Goal: Book appointment/travel/reservation

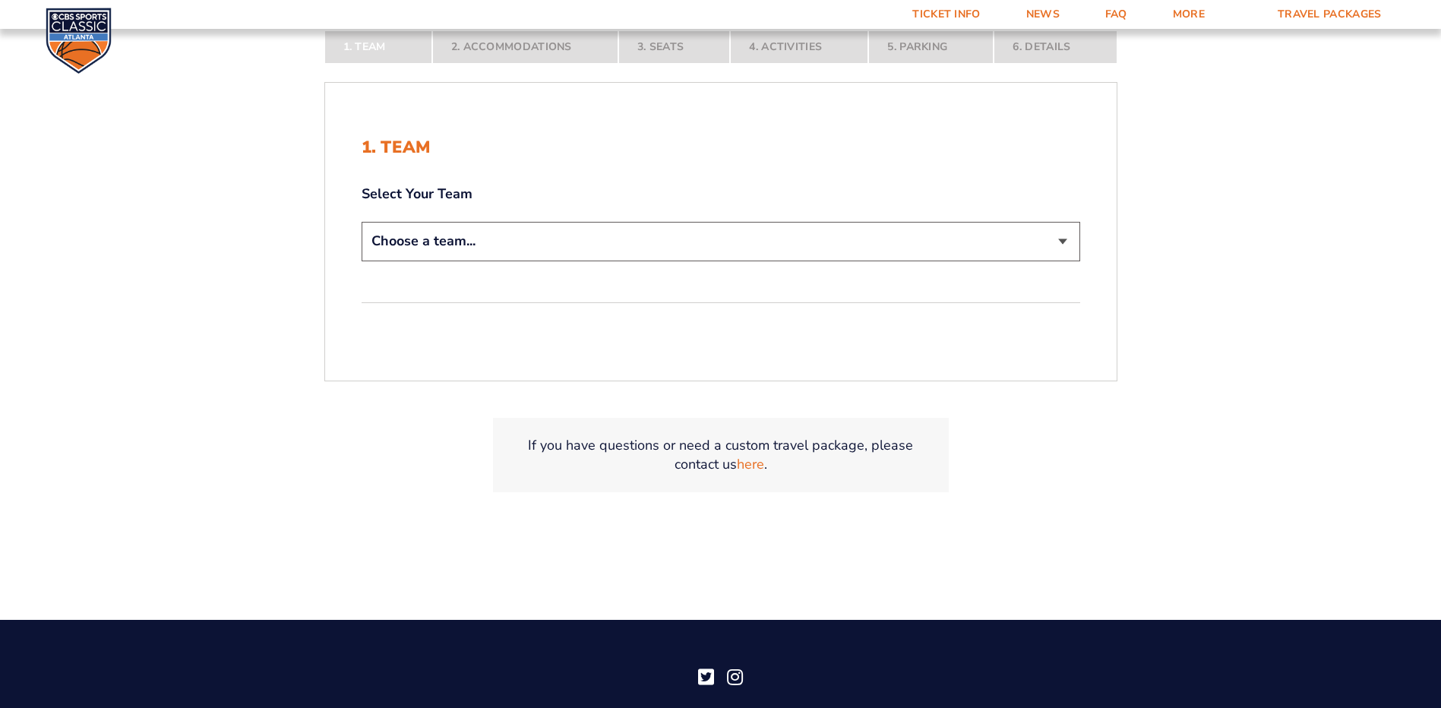
scroll to position [380, 0]
click at [459, 242] on select "Choose a team... [US_STATE] Wildcats [US_STATE] State Buckeyes [US_STATE] Tar H…" at bounding box center [721, 240] width 719 height 39
select select "12756"
click at [362, 221] on select "Choose a team... [US_STATE] Wildcats [US_STATE] State Buckeyes [US_STATE] Tar H…" at bounding box center [721, 240] width 719 height 39
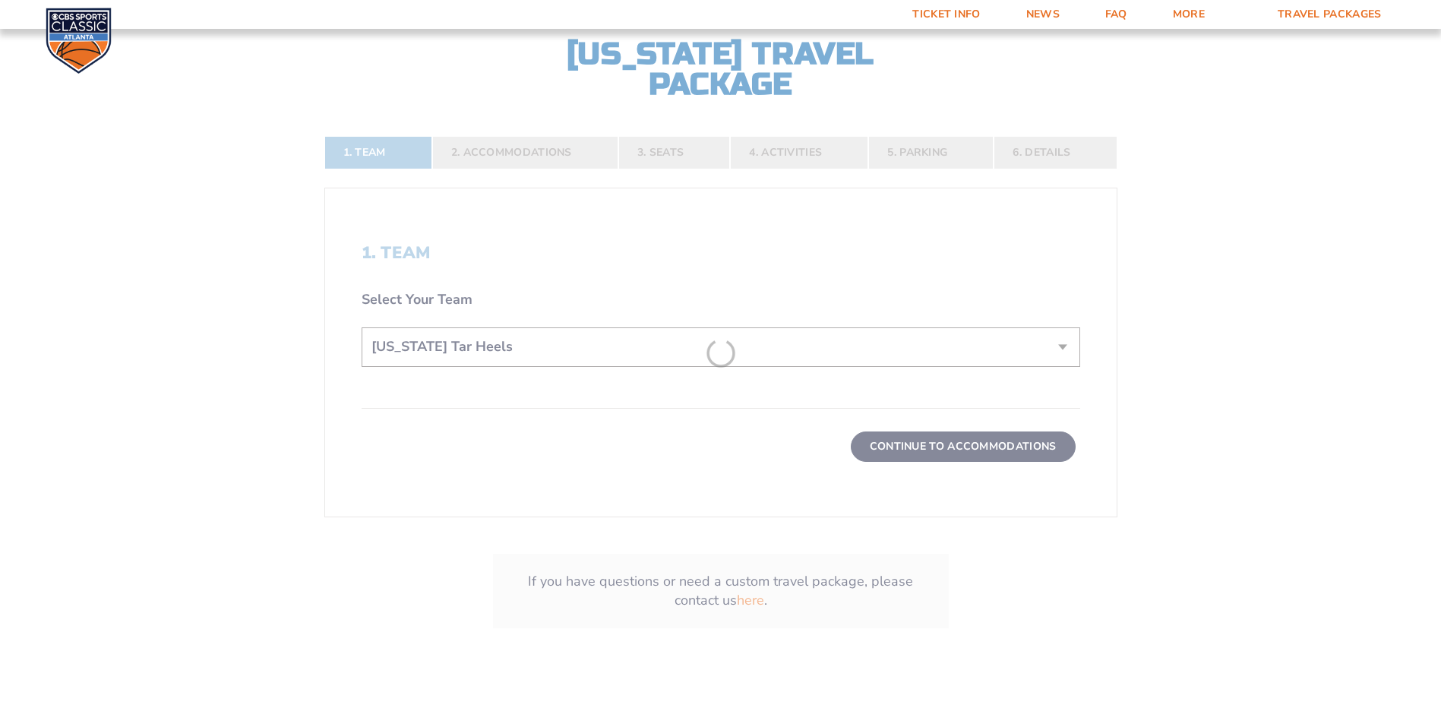
scroll to position [486, 0]
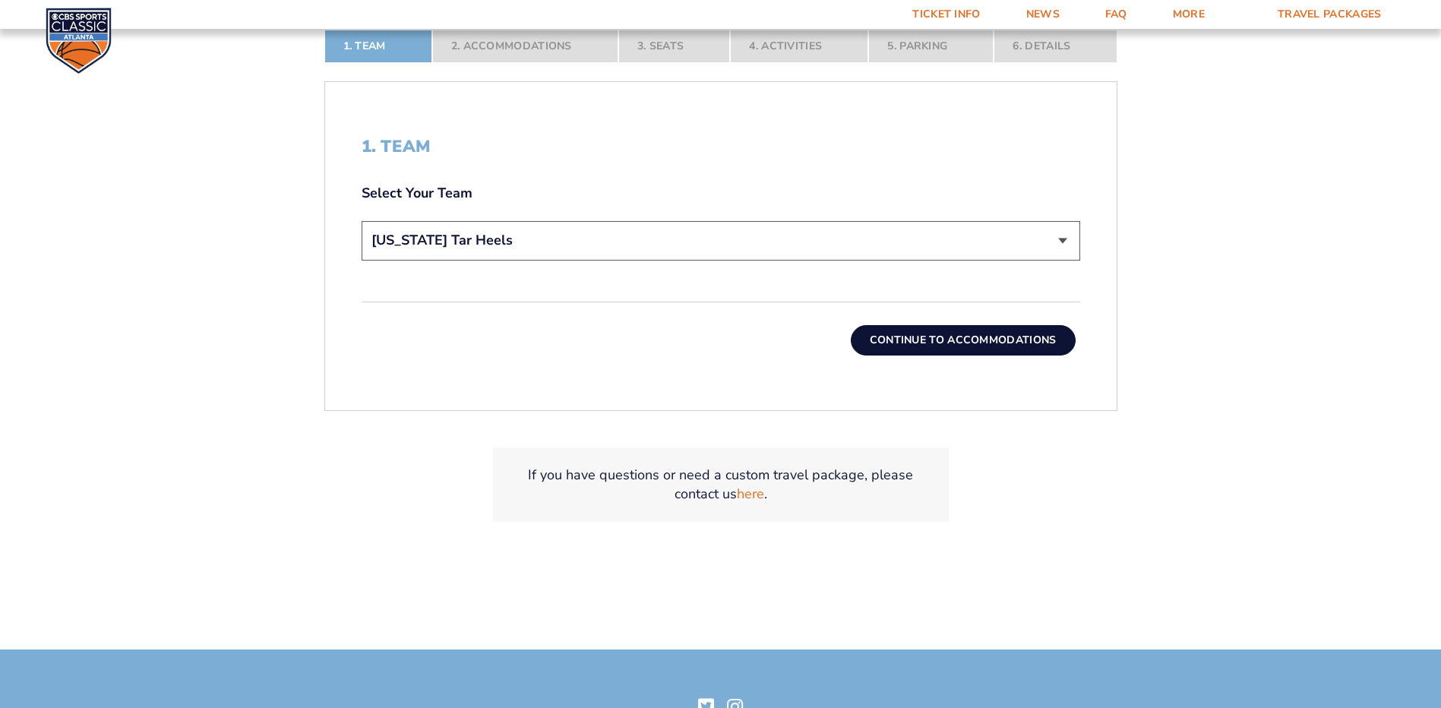
click at [924, 358] on div "1. Team Select Your Team Choose a team... [US_STATE] Wildcats [US_STATE] State …" at bounding box center [720, 246] width 791 height 292
click at [927, 348] on button "Continue To Accommodations" at bounding box center [963, 340] width 225 height 30
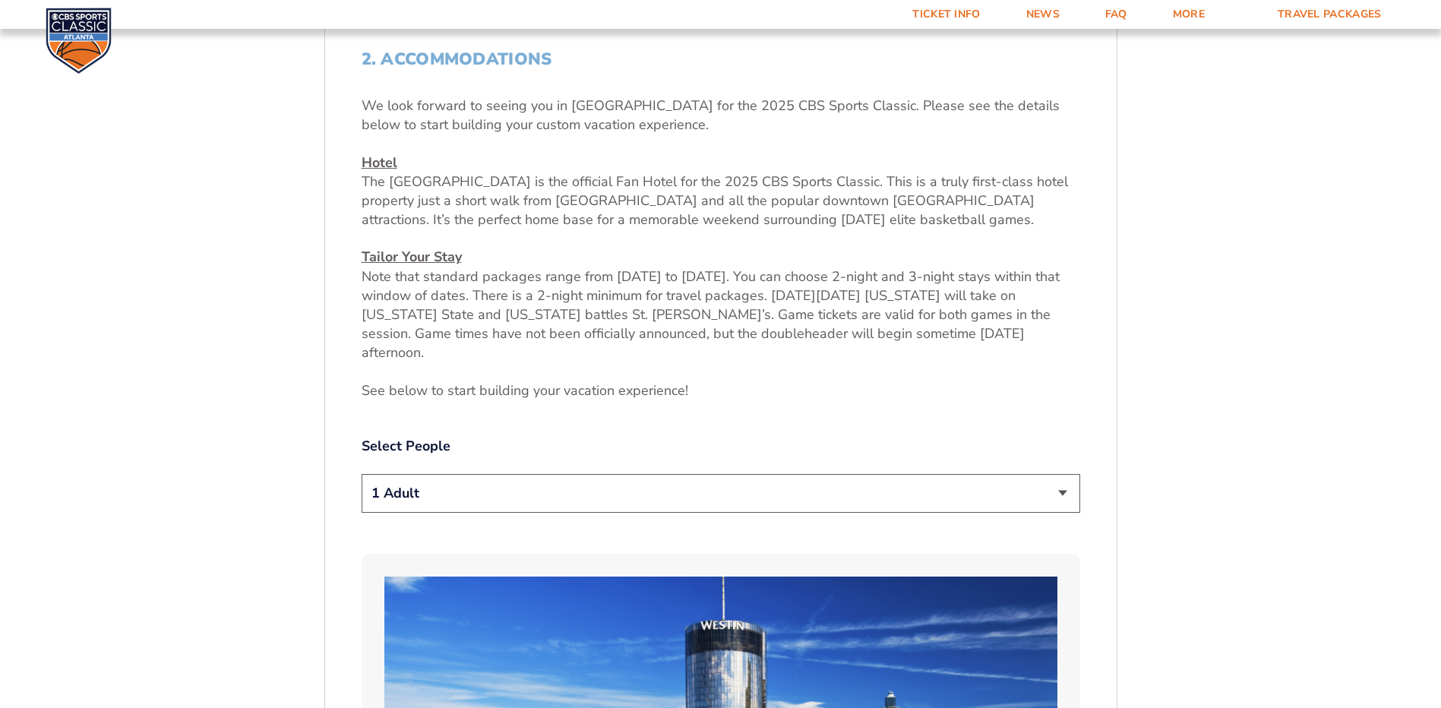
scroll to position [563, 0]
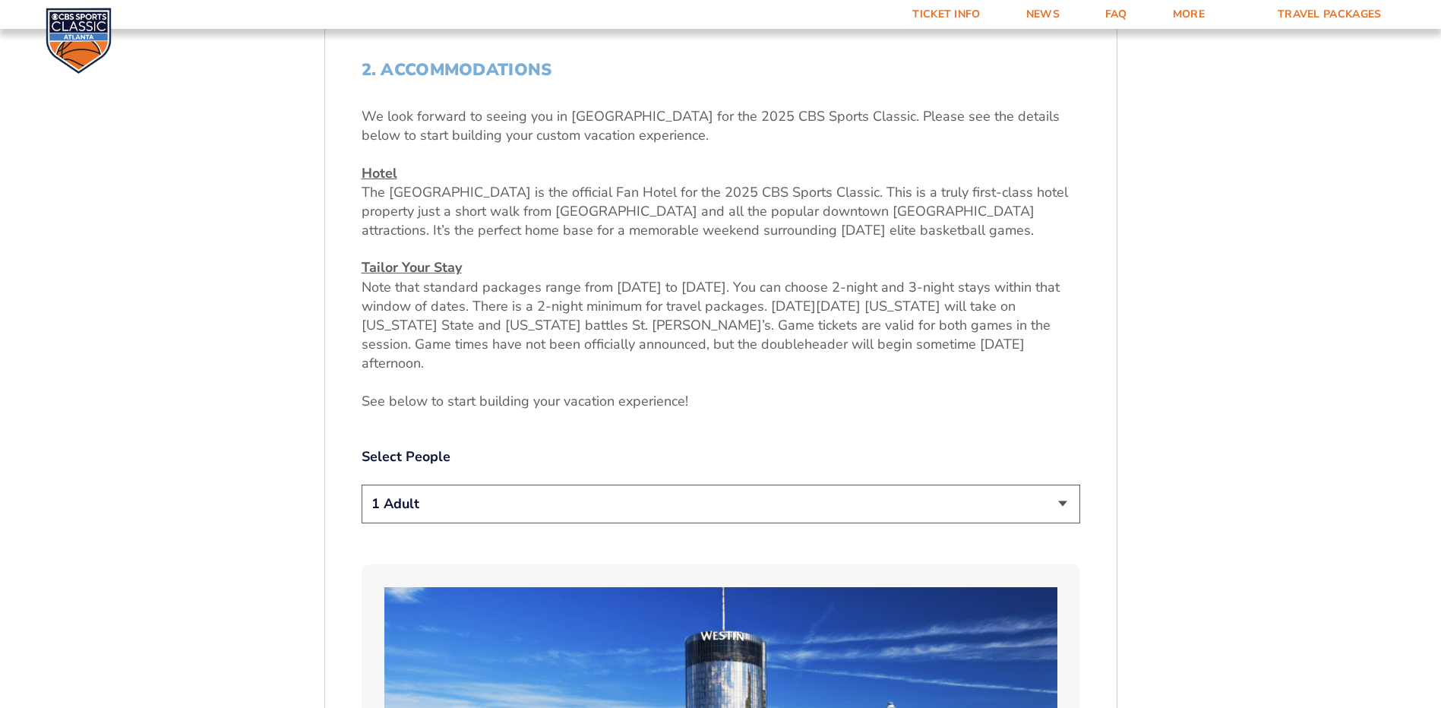
click at [525, 485] on select "1 Adult 2 Adults 3 Adults 4 Adults 2 Adults + 1 Child 2 Adults + 2 Children 2 A…" at bounding box center [721, 504] width 719 height 39
select select "2 Adults"
click at [362, 485] on select "1 Adult 2 Adults 3 Adults 4 Adults 2 Adults + 1 Child 2 Adults + 2 Children 2 A…" at bounding box center [721, 504] width 719 height 39
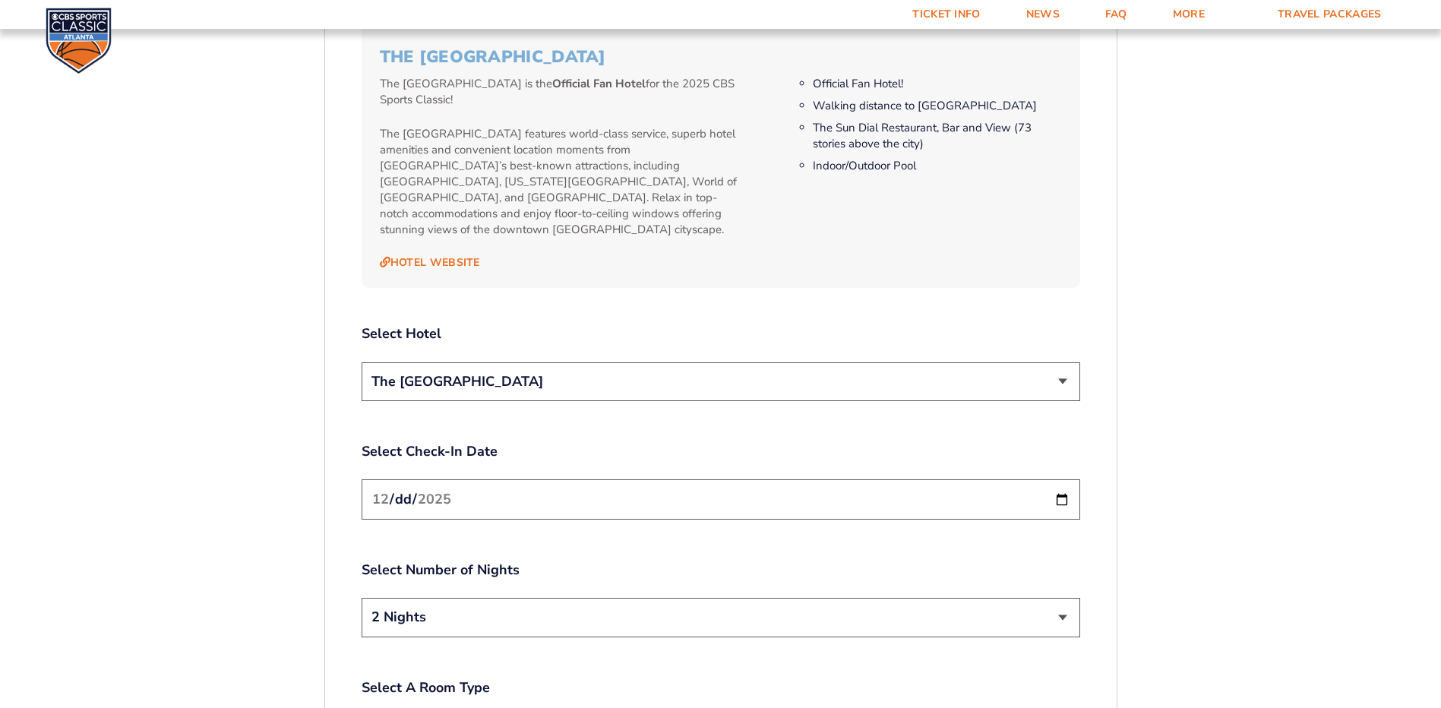
scroll to position [1778, 0]
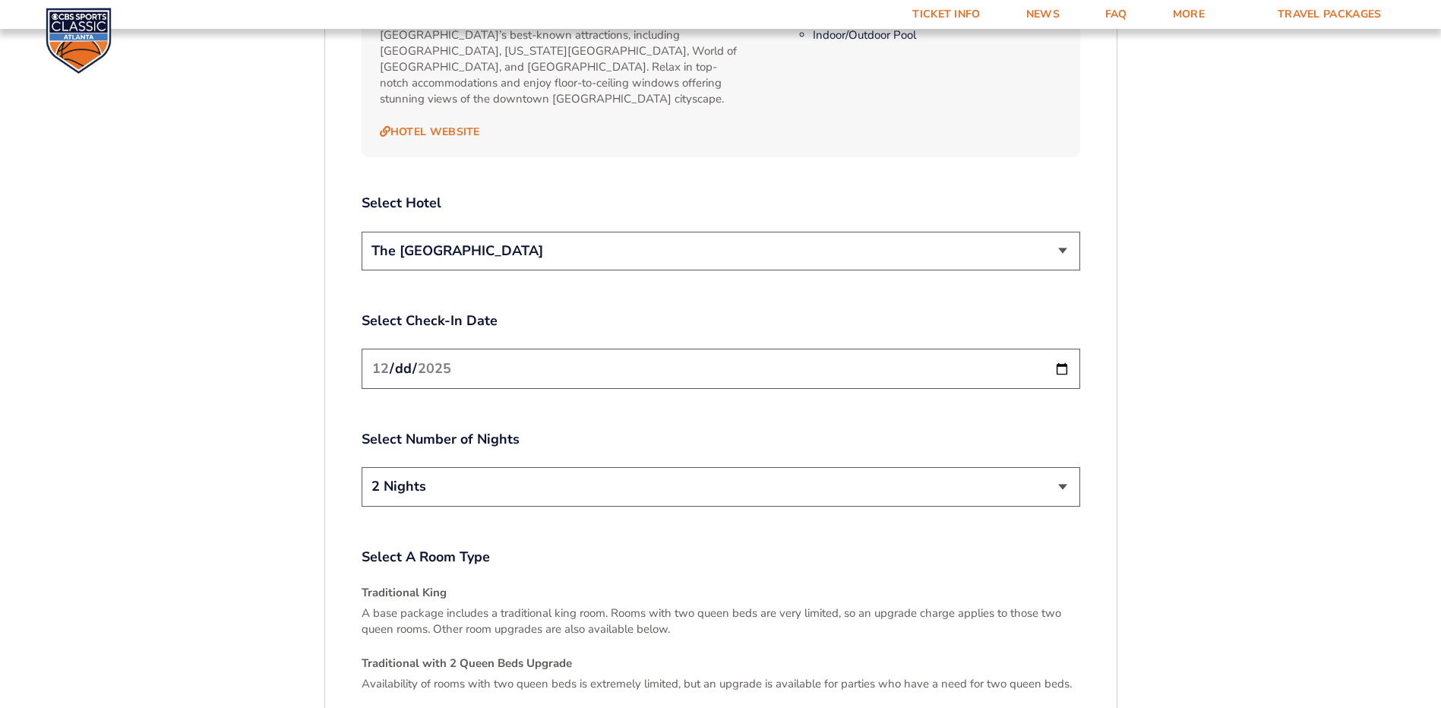
click at [1057, 349] on input "[DATE]" at bounding box center [721, 369] width 719 height 40
click at [661, 467] on select "2 Nights 3 Nights" at bounding box center [721, 486] width 719 height 39
click at [362, 467] on select "2 Nights 3 Nights" at bounding box center [721, 486] width 719 height 39
click at [1060, 349] on input "[DATE]" at bounding box center [721, 369] width 719 height 40
click at [1071, 349] on input "[DATE]" at bounding box center [721, 369] width 719 height 40
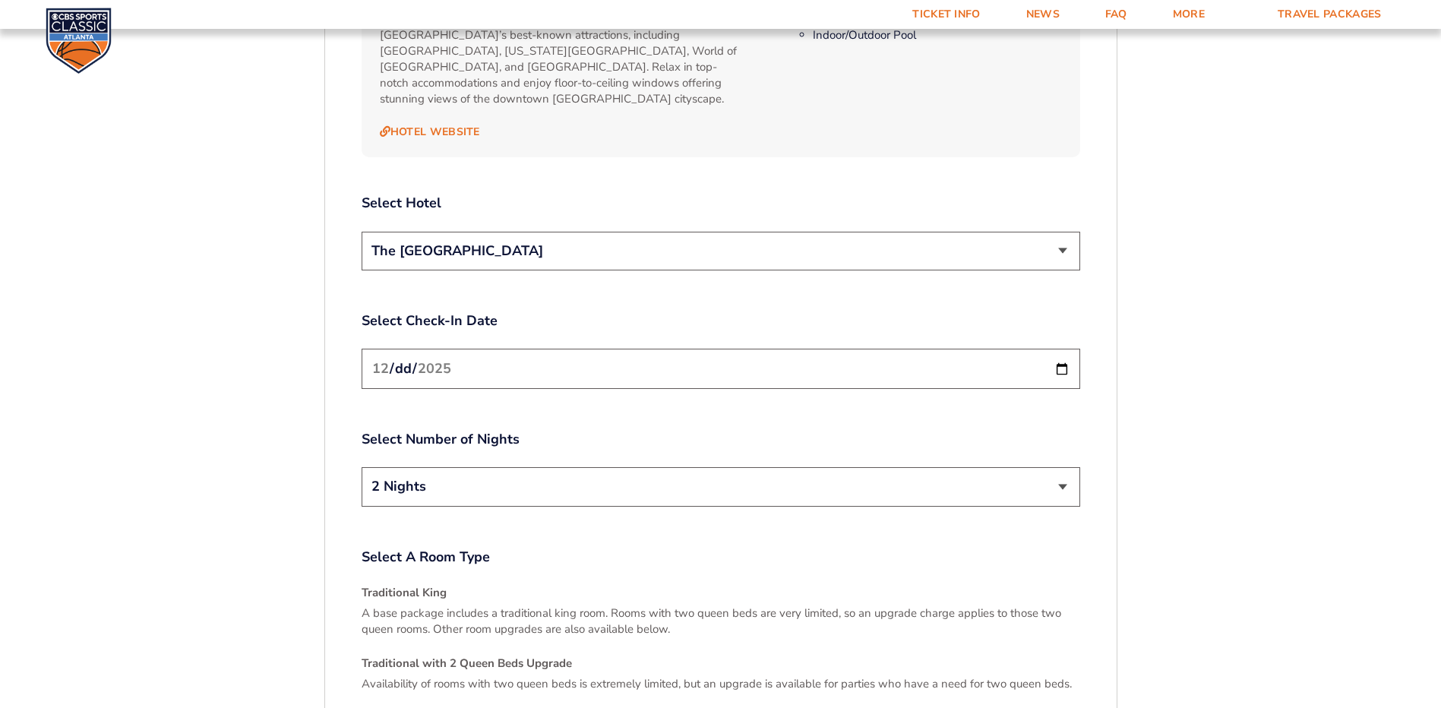
click at [1059, 349] on input "[DATE]" at bounding box center [721, 369] width 719 height 40
type input "[DATE]"
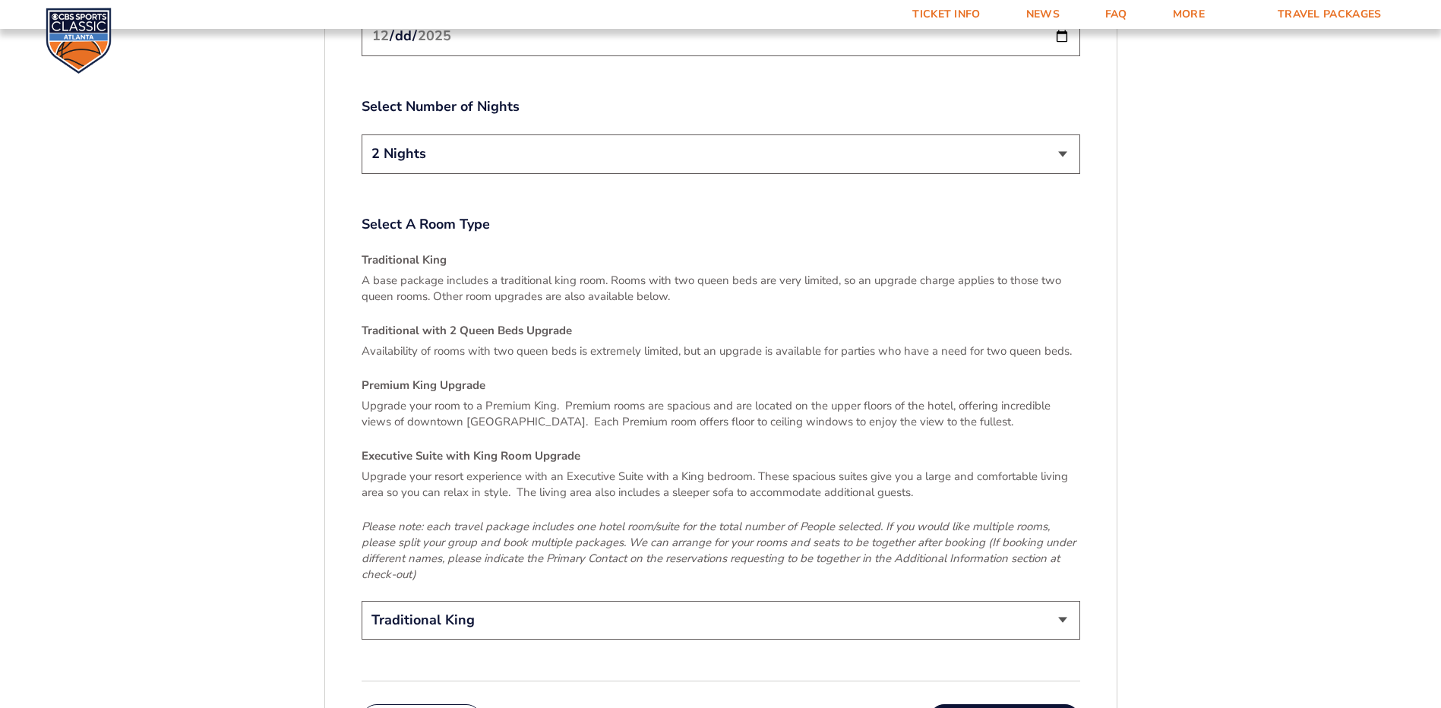
scroll to position [2158, 0]
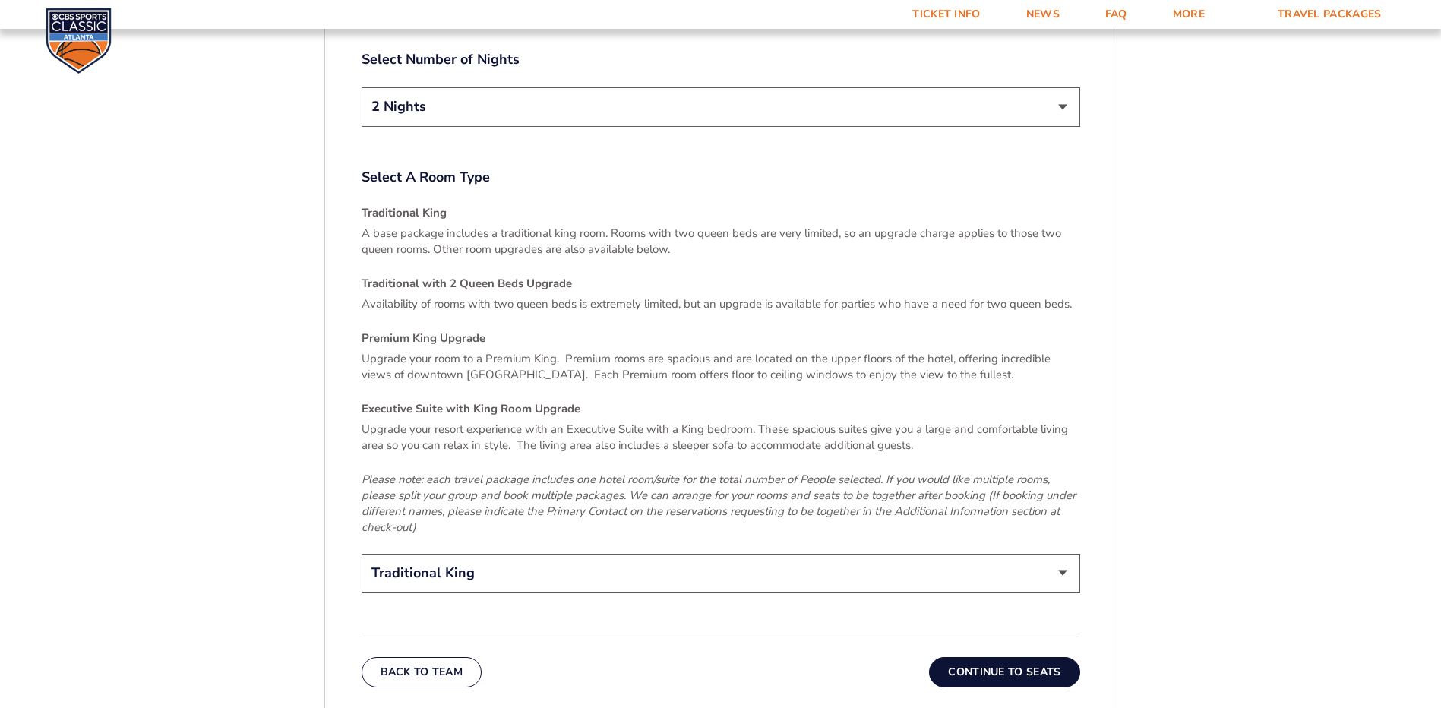
click at [1003, 657] on button "Continue To Seats" at bounding box center [1004, 672] width 150 height 30
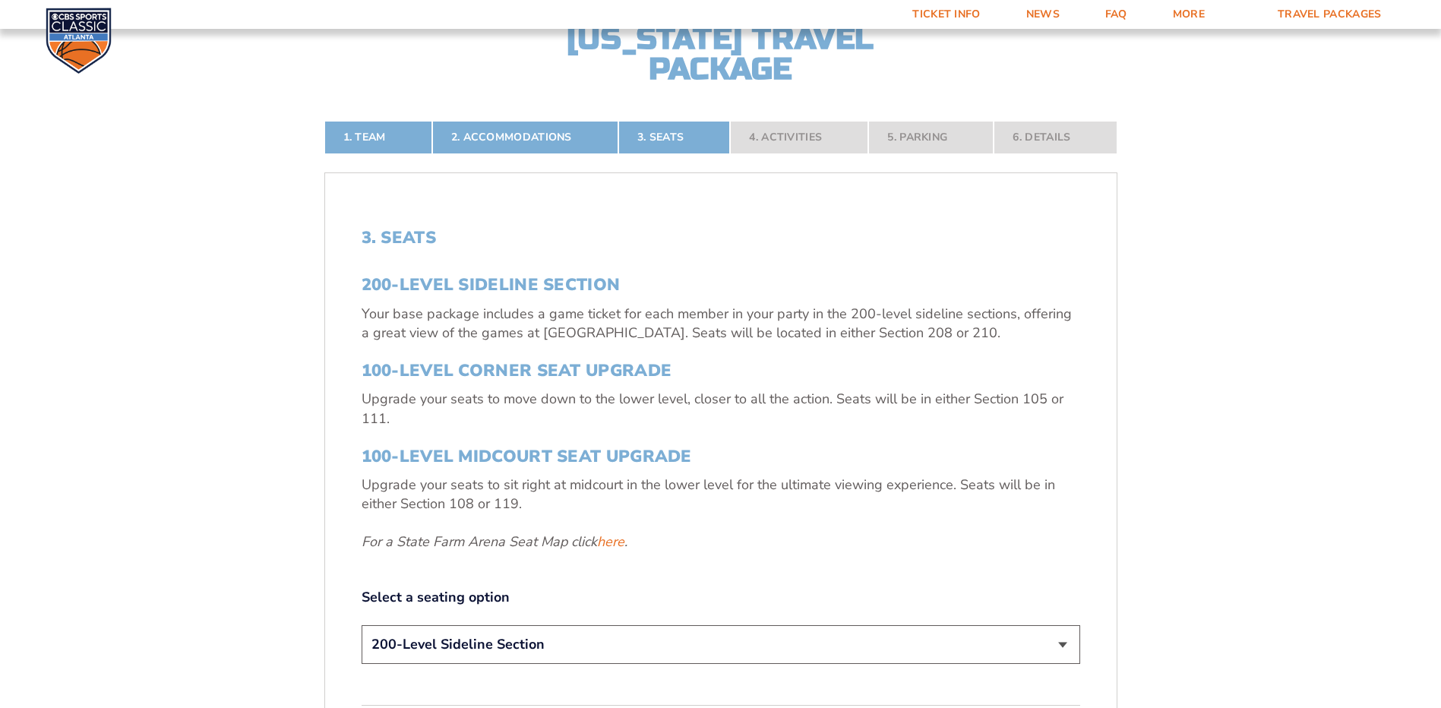
scroll to position [563, 0]
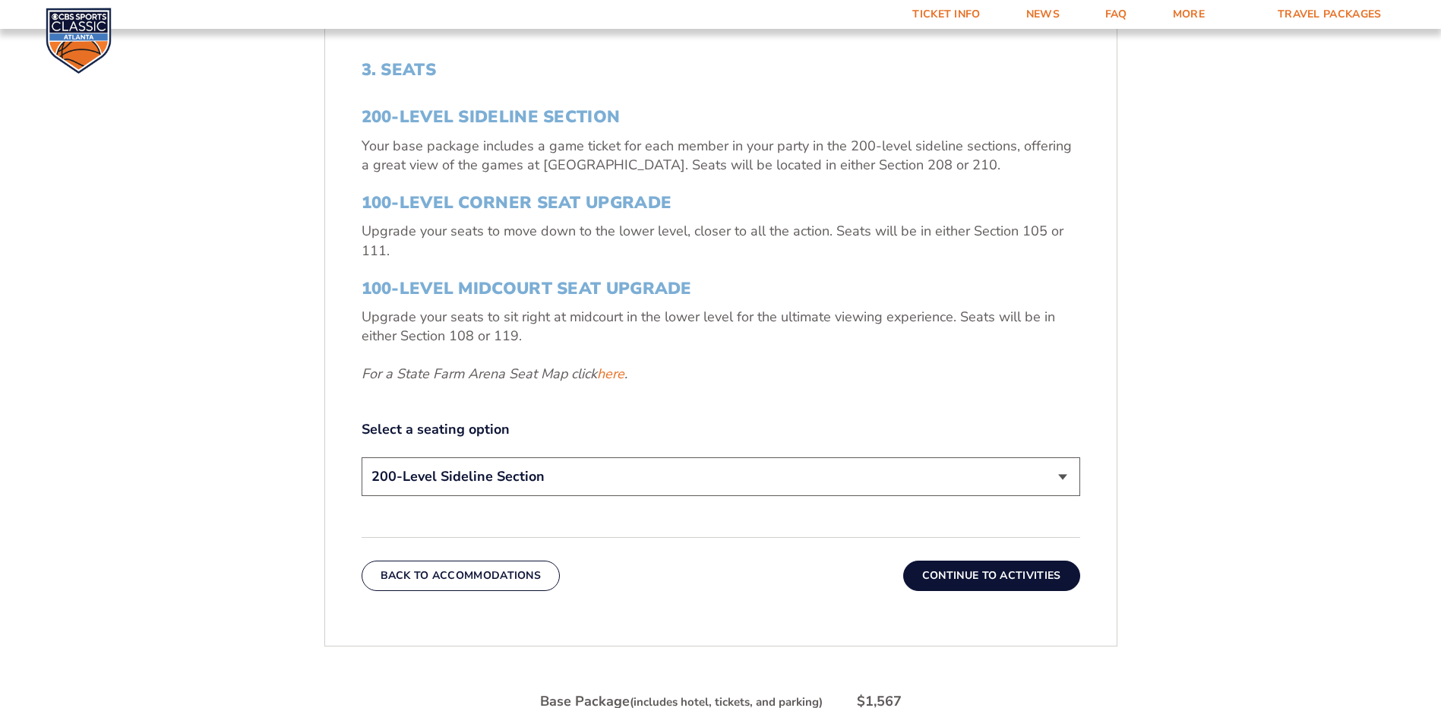
click at [586, 463] on select "200-Level Sideline Section 100-Level Corner Seat Upgrade (+$120 per person) 100…" at bounding box center [721, 476] width 719 height 39
click at [608, 415] on div "3. Seats 200-Level Sideline Section Your base package includes a game ticket fo…" at bounding box center [721, 280] width 719 height 441
click at [952, 573] on button "Continue To Activities" at bounding box center [991, 576] width 177 height 30
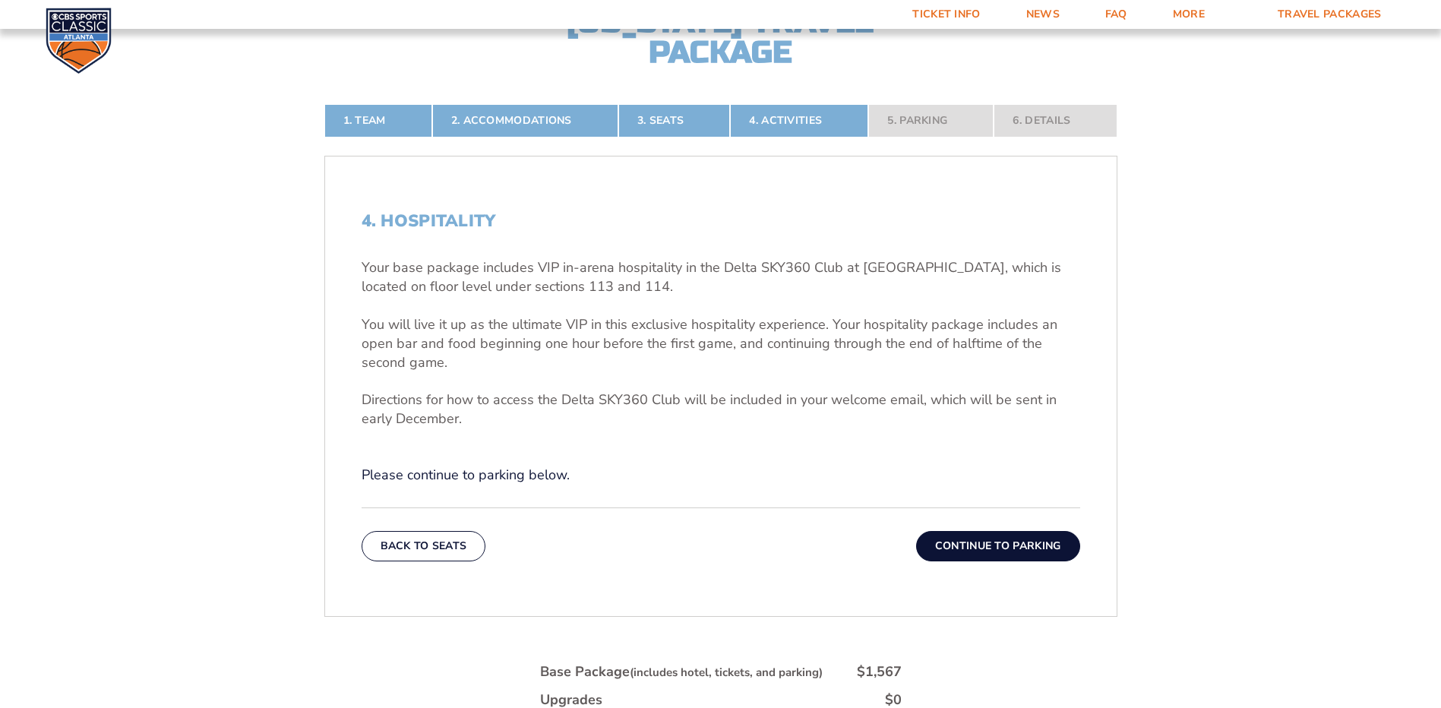
scroll to position [411, 0]
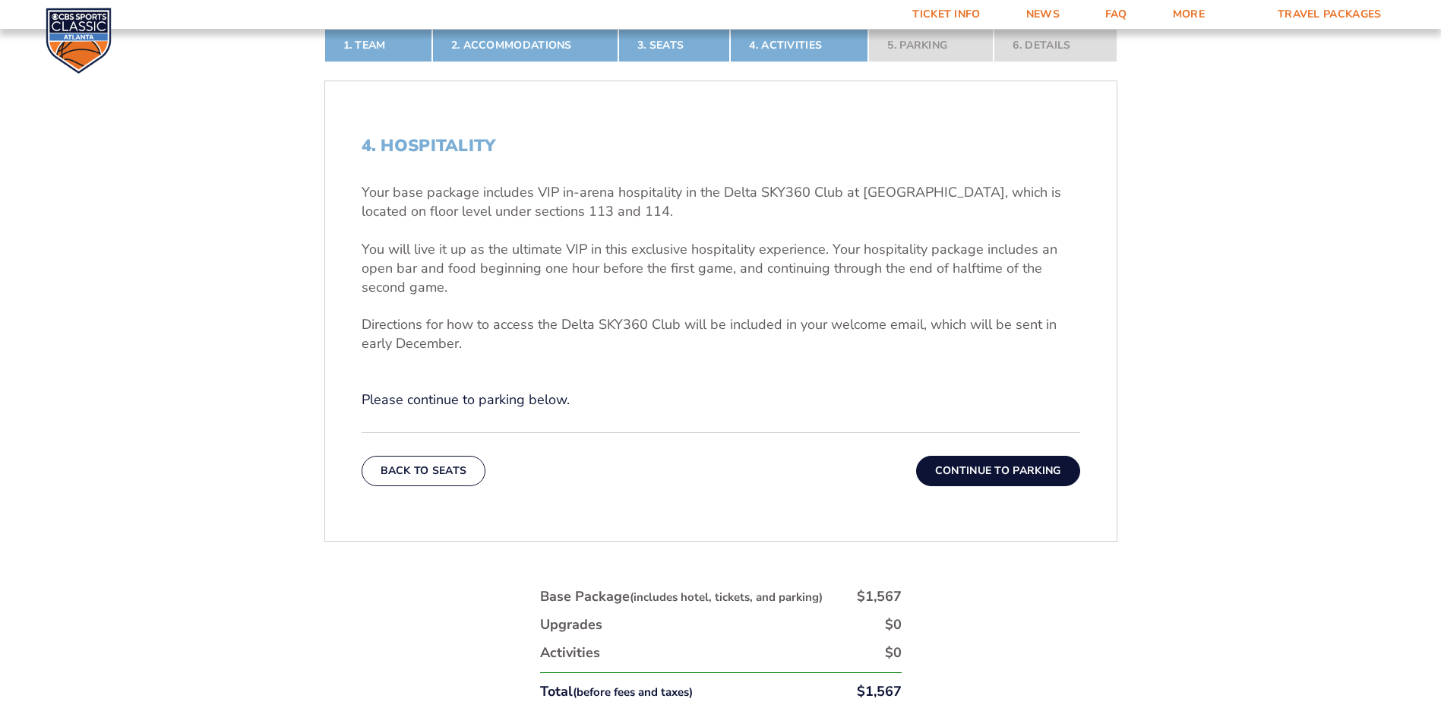
click at [972, 465] on button "Continue To Parking" at bounding box center [998, 471] width 164 height 30
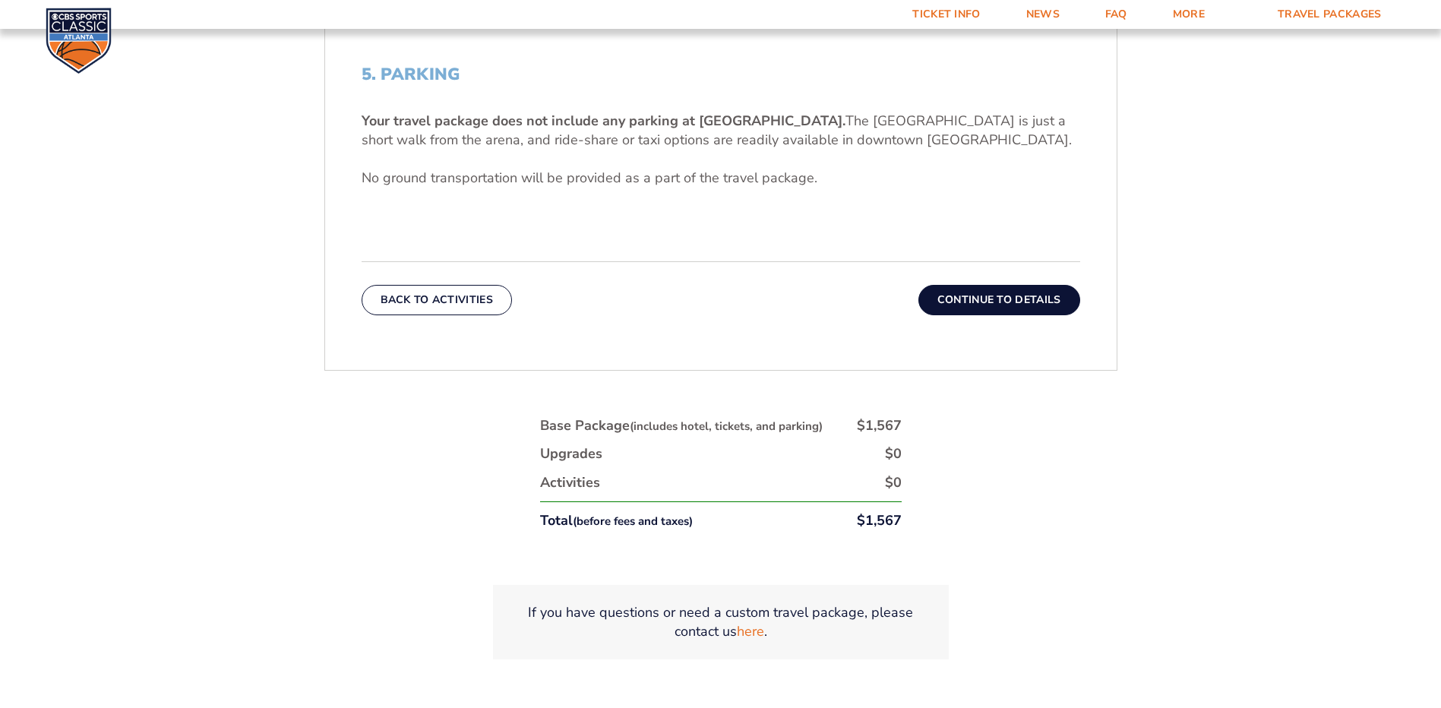
scroll to position [563, 0]
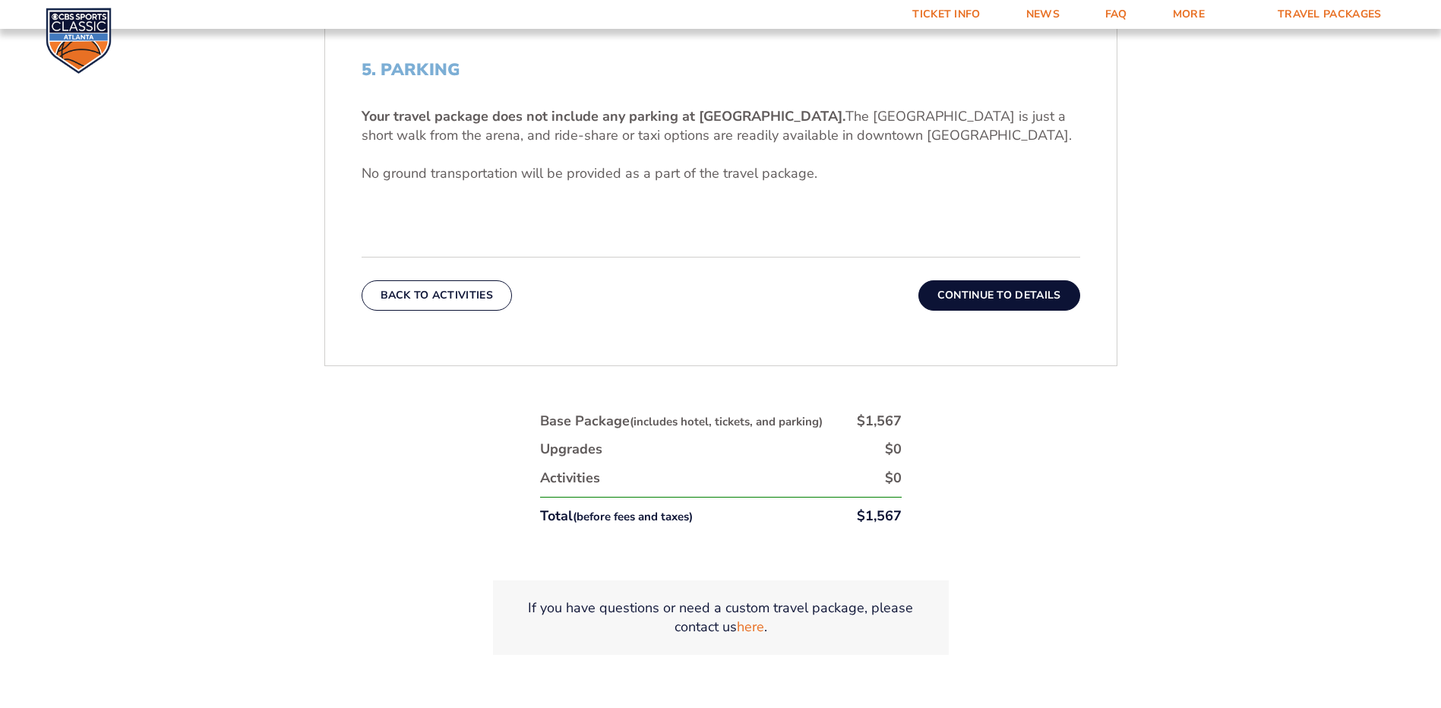
click at [996, 296] on button "Continue To Details" at bounding box center [999, 295] width 162 height 30
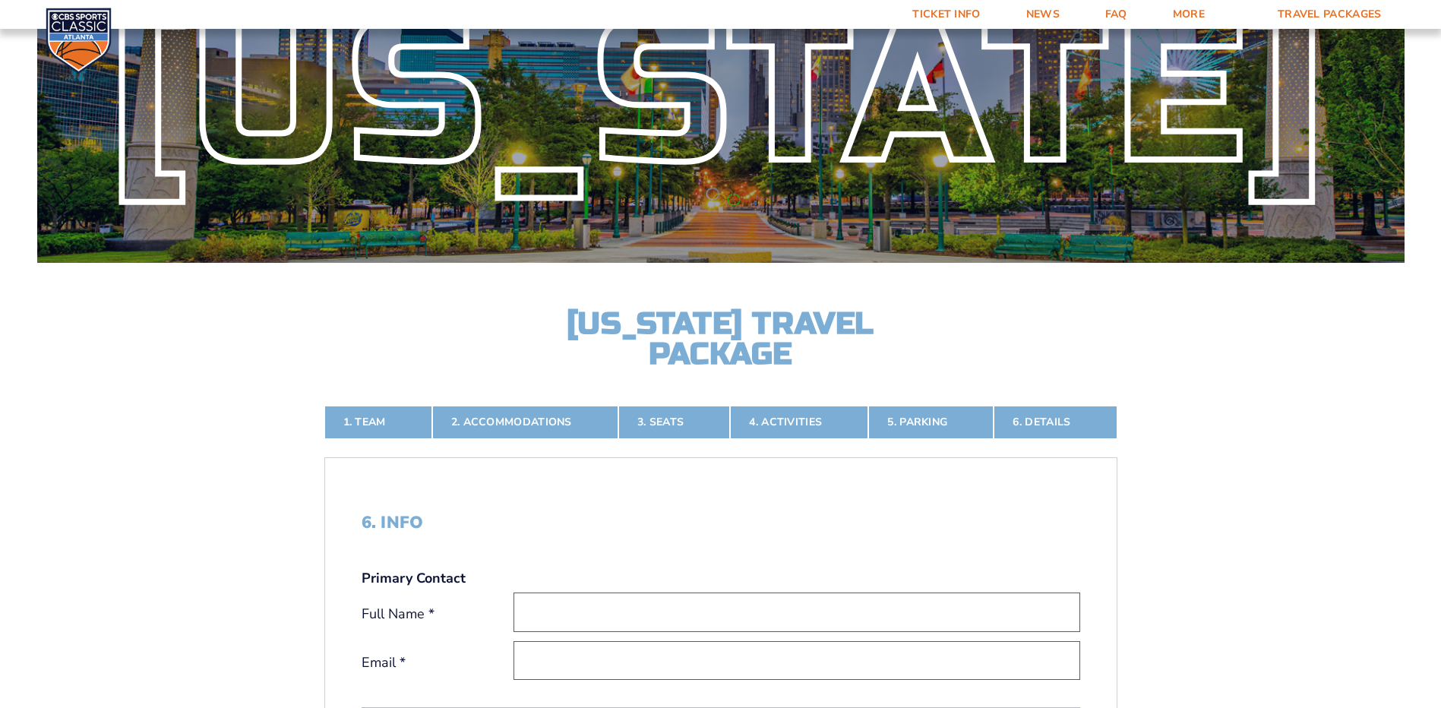
scroll to position [107, 0]
